Goal: Find specific page/section: Find specific page/section

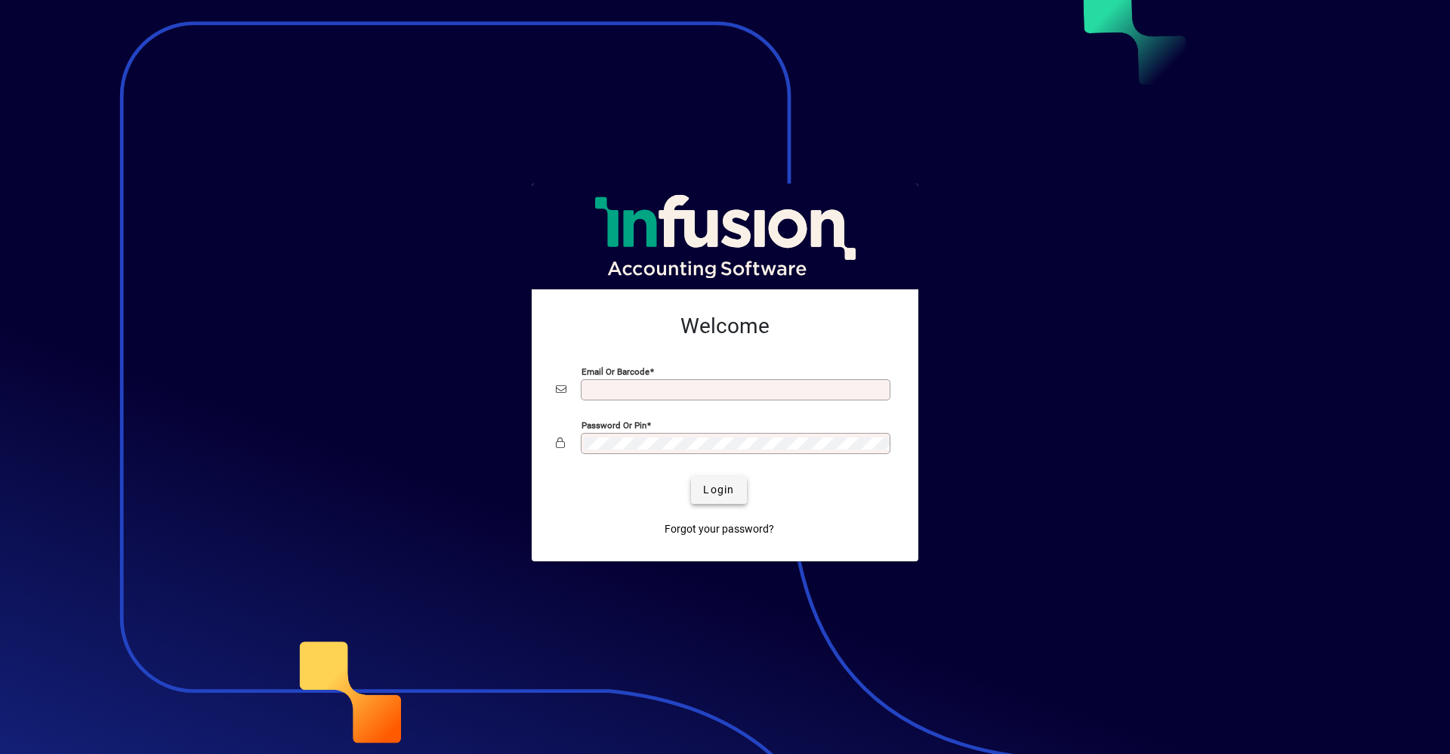
type input "**********"
click at [725, 486] on span "Login" at bounding box center [718, 490] width 31 height 16
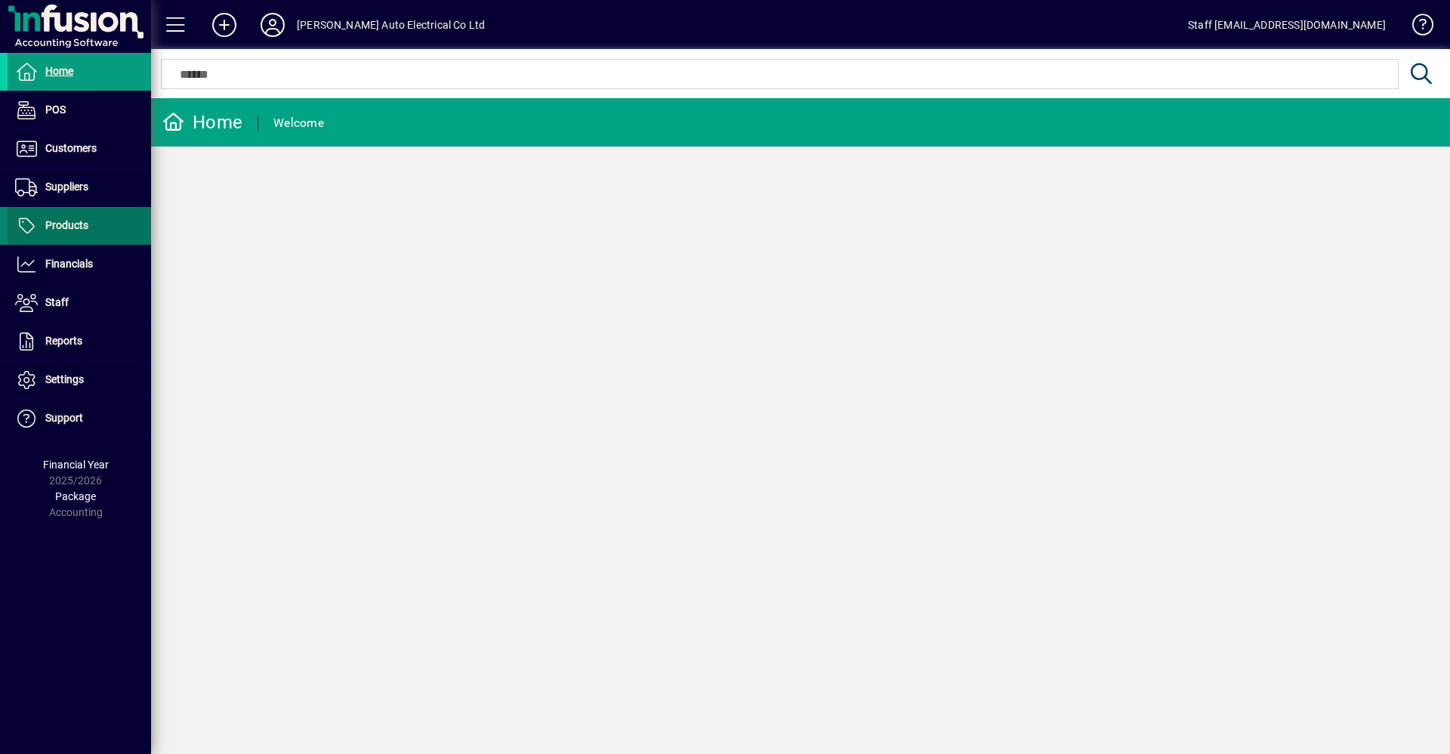
click at [59, 221] on span "Products" at bounding box center [66, 225] width 43 height 12
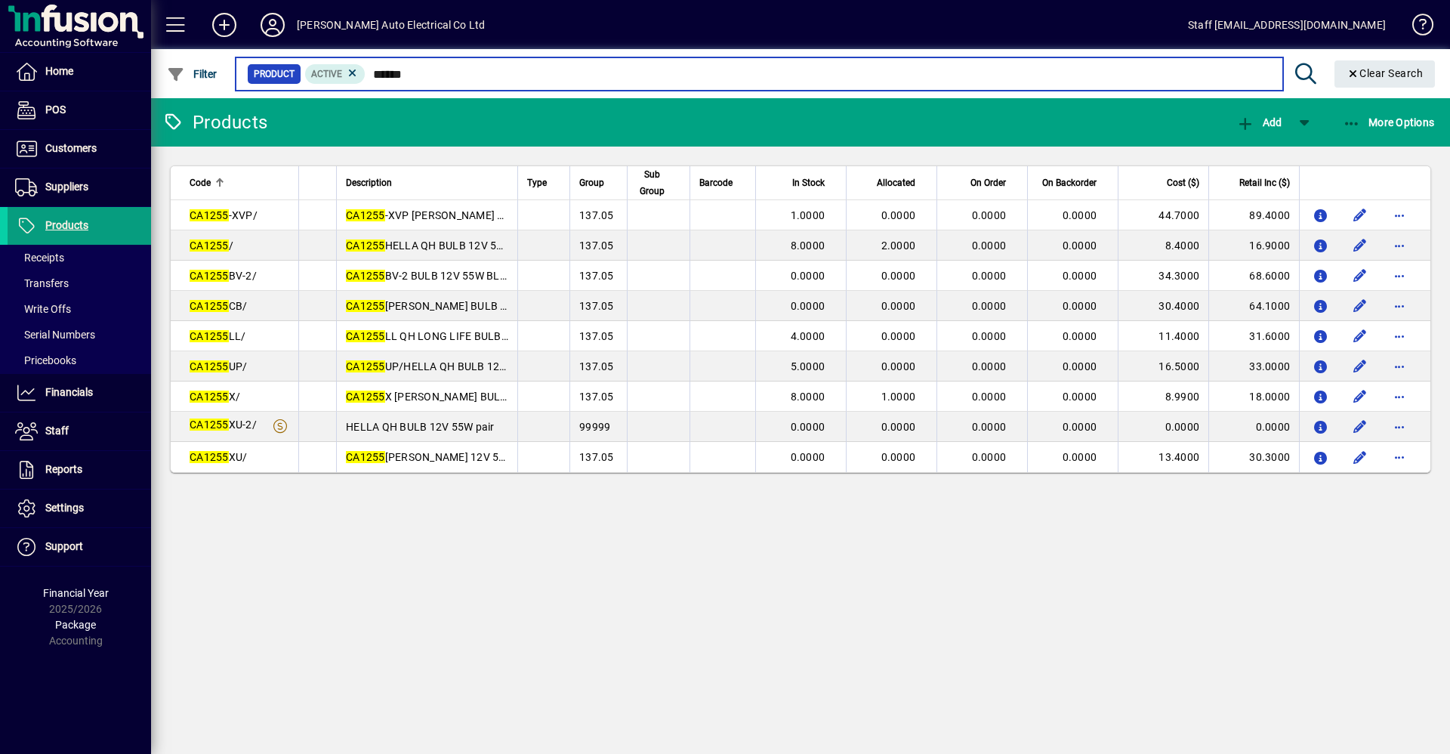
type input "******"
